Goal: Check status: Check status

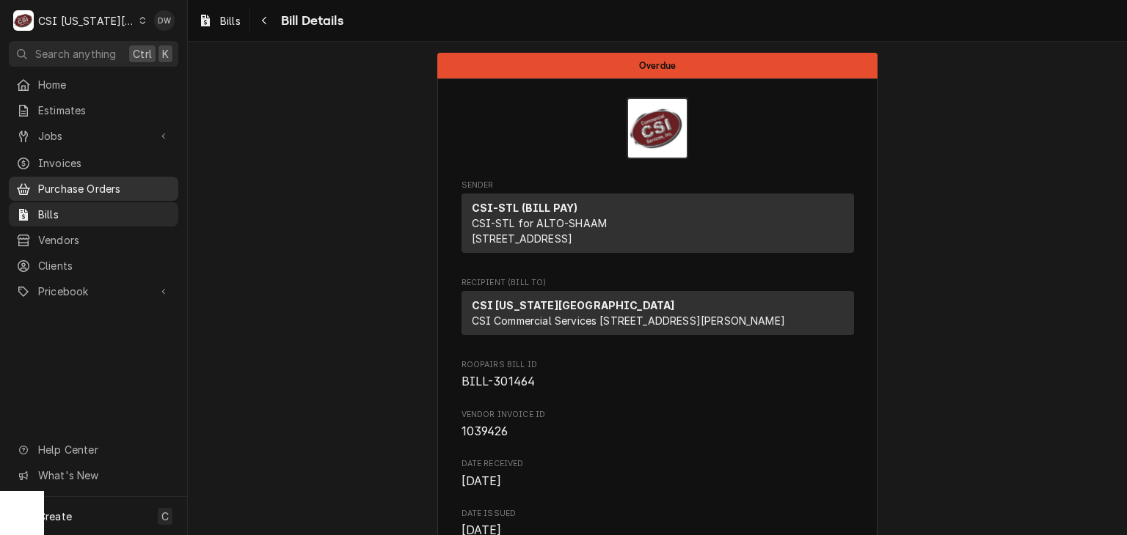
click at [139, 181] on span "Purchase Orders" at bounding box center [104, 188] width 133 height 15
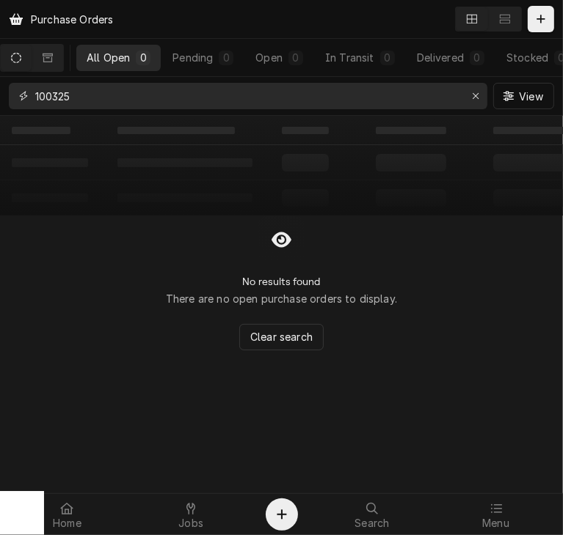
drag, startPoint x: 174, startPoint y: 94, endPoint x: 9, endPoint y: 92, distance: 165.0
click at [9, 92] on div "100325" at bounding box center [248, 96] width 478 height 26
type input "301411"
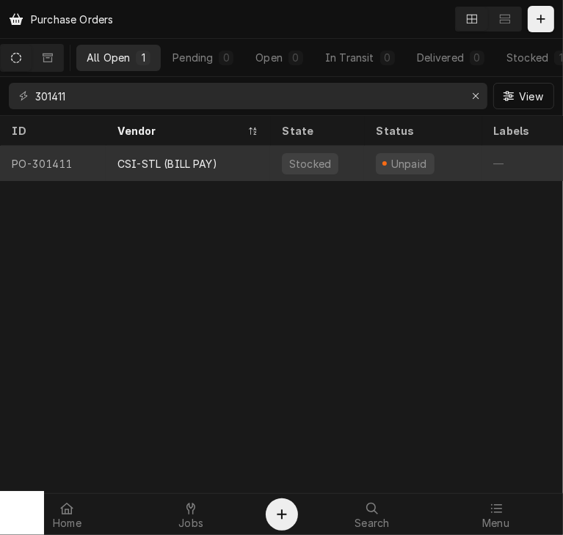
click at [150, 162] on div "CSI-STL (BILL PAY)" at bounding box center [167, 163] width 100 height 15
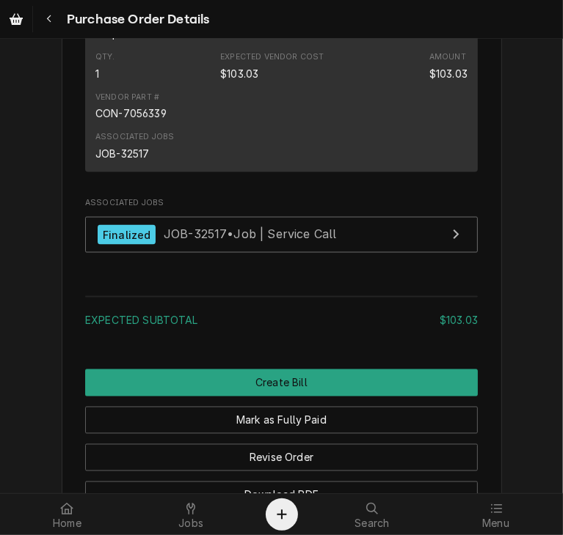
scroll to position [1204, 0]
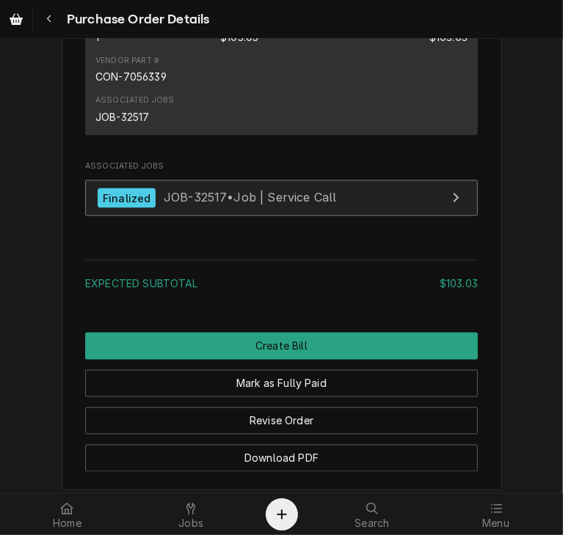
click at [198, 216] on link "Finalized JOB-32517 • Job | Service Call" at bounding box center [281, 198] width 392 height 36
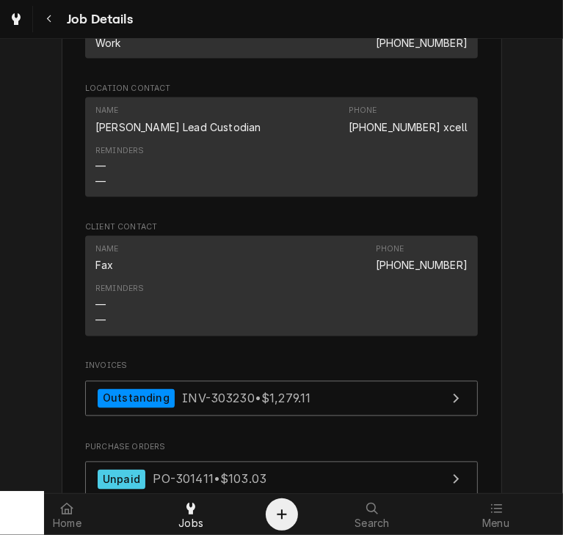
scroll to position [1329, 0]
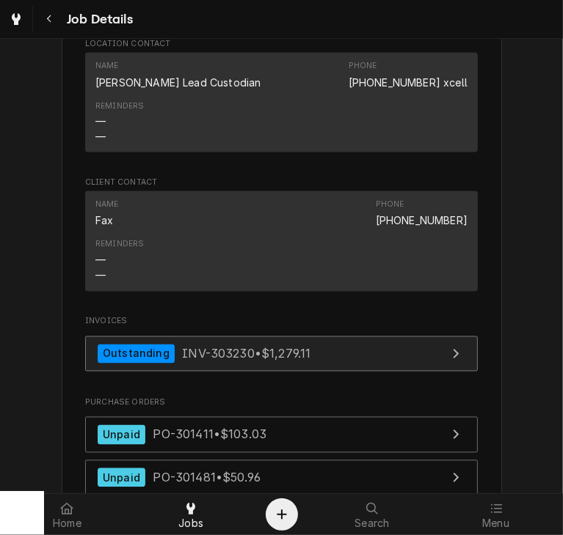
click at [197, 361] on span "INV-303230 • $1,279.11" at bounding box center [246, 353] width 128 height 15
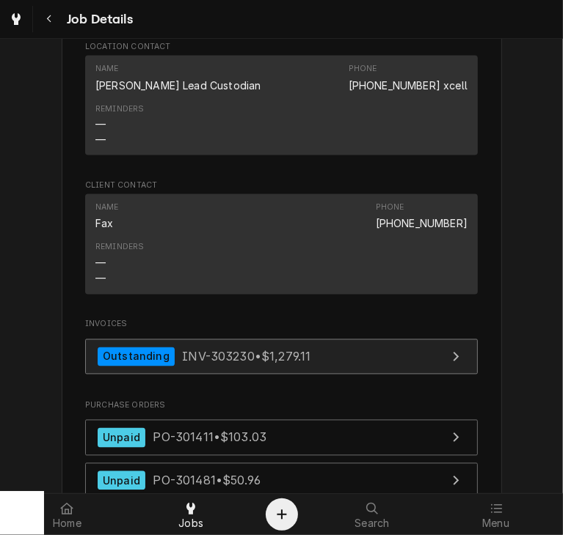
scroll to position [1316, 0]
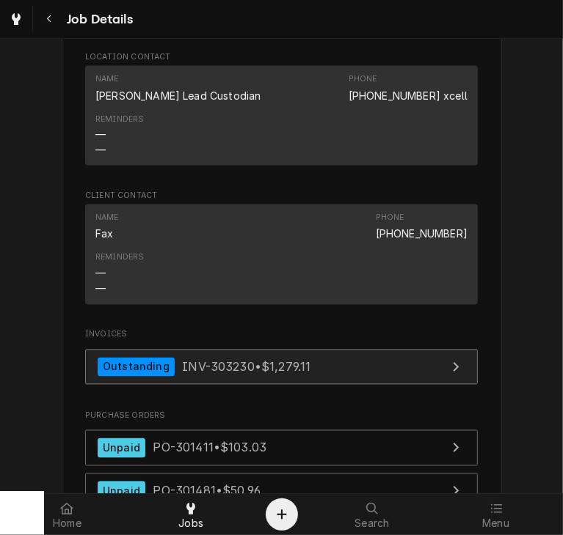
click at [236, 375] on div "Outstanding INV-303230 • $1,279.11" at bounding box center [204, 368] width 213 height 20
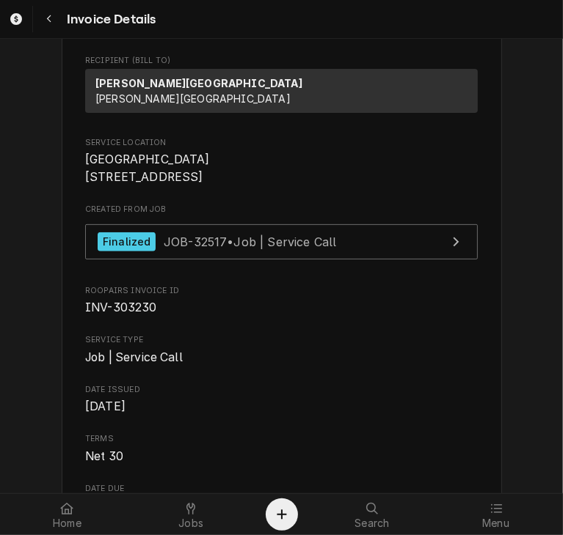
scroll to position [224, 0]
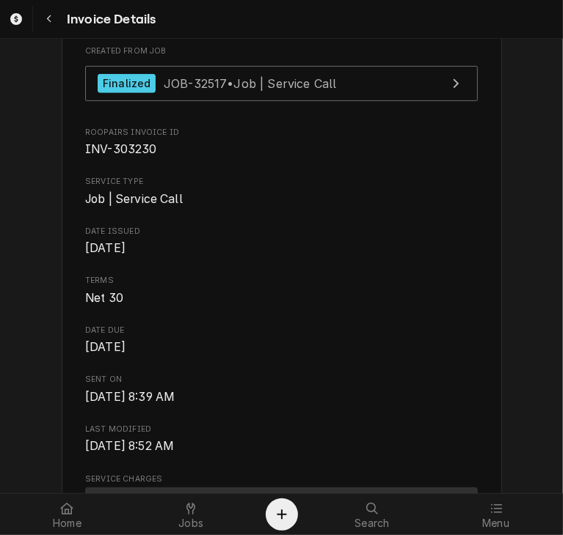
scroll to position [355, 0]
